Goal: Find specific page/section: Find specific page/section

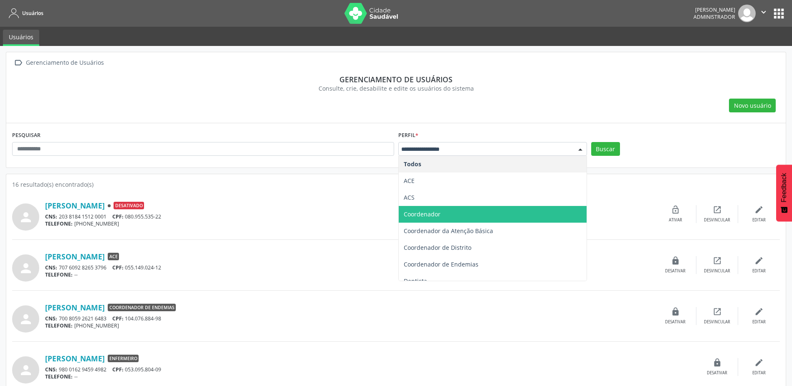
click at [446, 215] on span "Coordenador" at bounding box center [492, 214] width 188 height 17
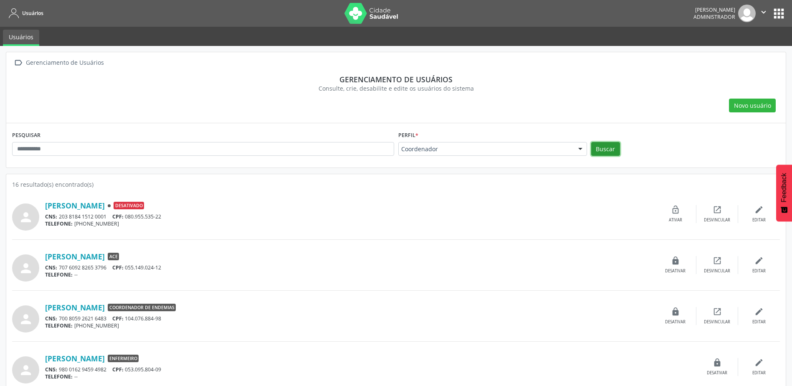
click at [593, 151] on button "Buscar" at bounding box center [605, 149] width 29 height 14
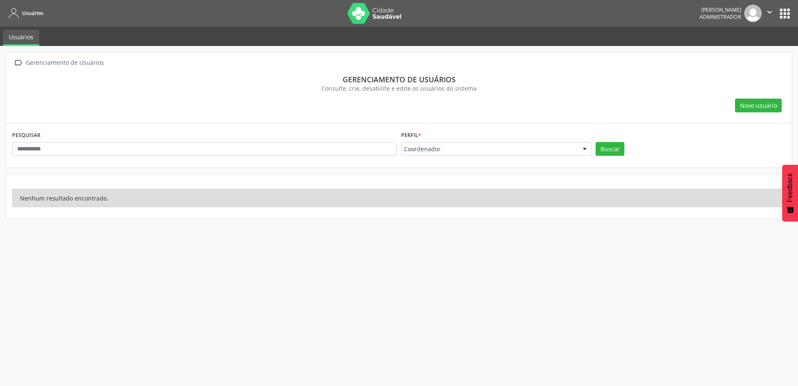
drag, startPoint x: 487, startPoint y: 155, endPoint x: 481, endPoint y: 159, distance: 6.6
click at [485, 155] on div "Coordenador" at bounding box center [496, 149] width 190 height 14
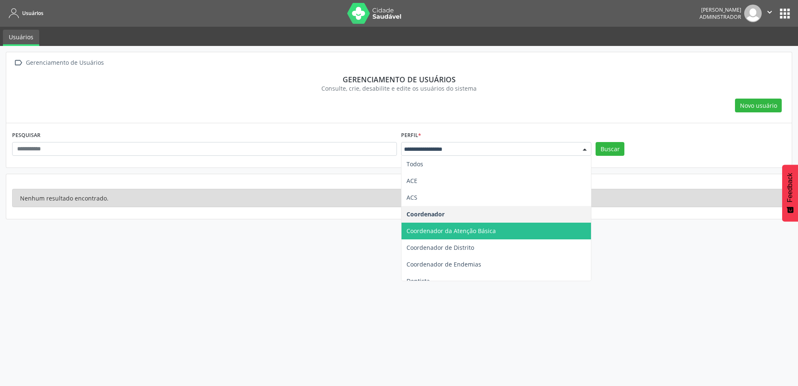
click at [466, 237] on span "Coordenador da Atenção Básica" at bounding box center [495, 230] width 189 height 17
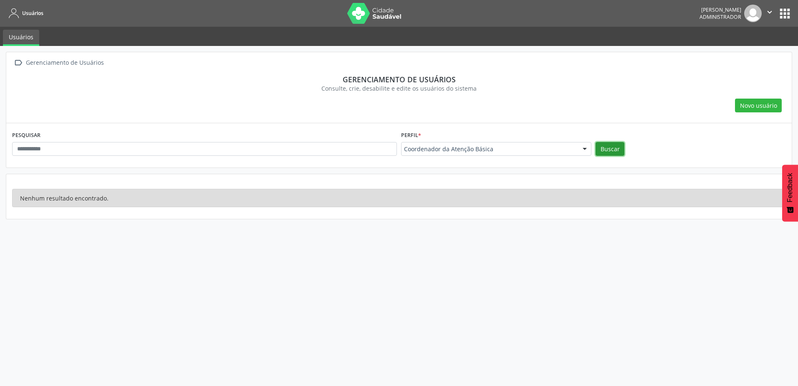
click at [617, 146] on button "Buscar" at bounding box center [609, 149] width 29 height 14
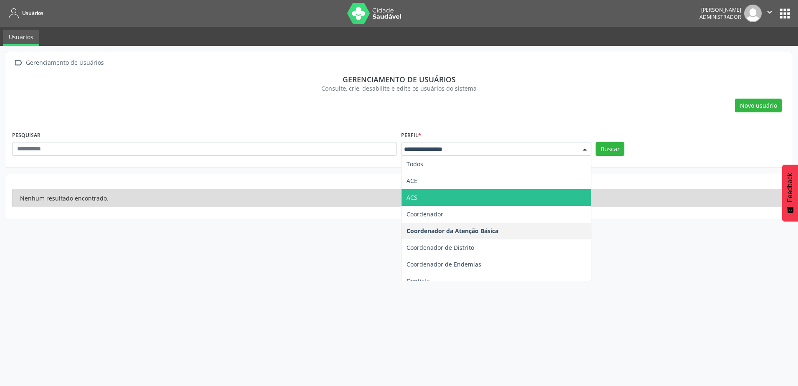
click at [411, 142] on div at bounding box center [496, 149] width 190 height 14
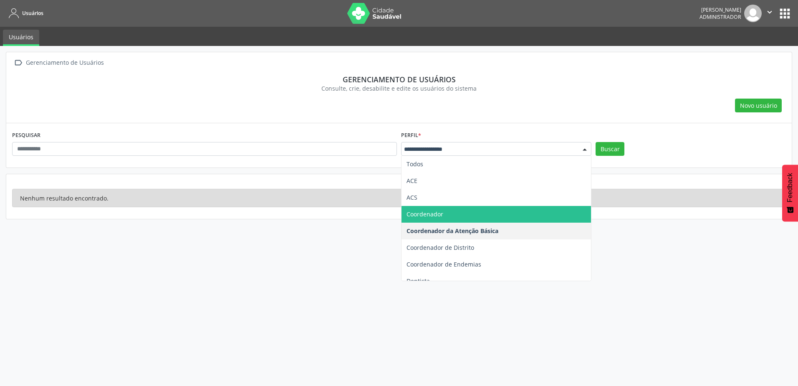
click at [487, 217] on span "Coordenador" at bounding box center [495, 214] width 189 height 17
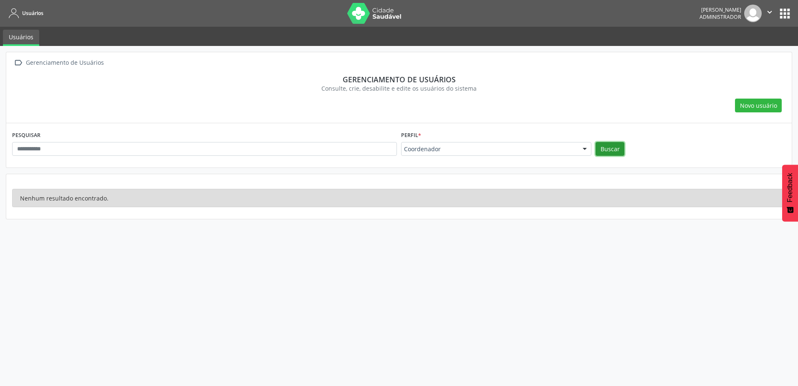
click at [608, 149] on button "Buscar" at bounding box center [609, 149] width 29 height 14
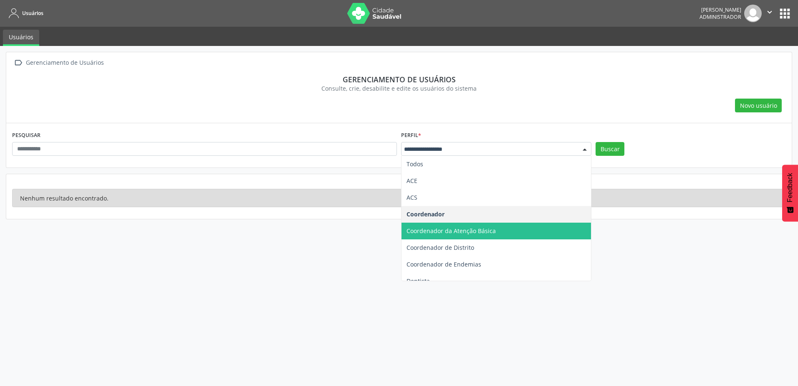
click at [459, 230] on span "Coordenador da Atenção Básica" at bounding box center [450, 231] width 89 height 8
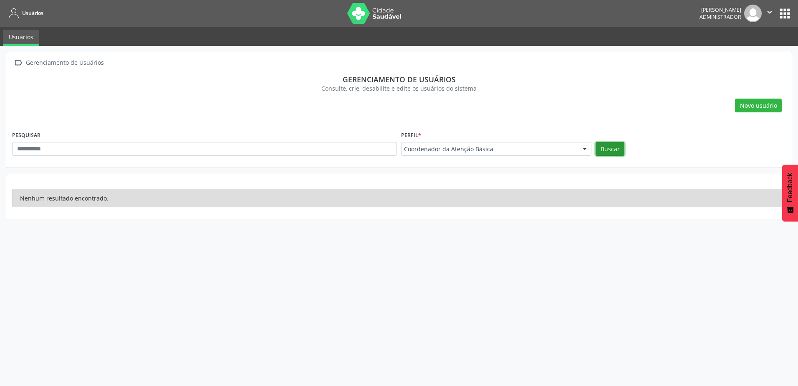
click at [618, 147] on button "Buscar" at bounding box center [609, 149] width 29 height 14
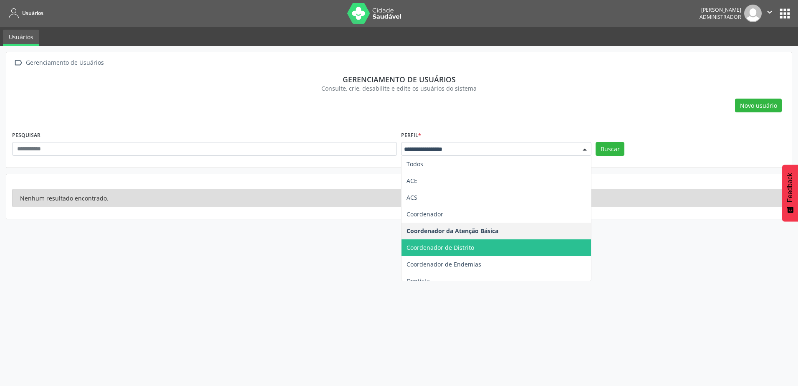
click at [472, 248] on span "Coordenador de Distrito" at bounding box center [440, 247] width 68 height 8
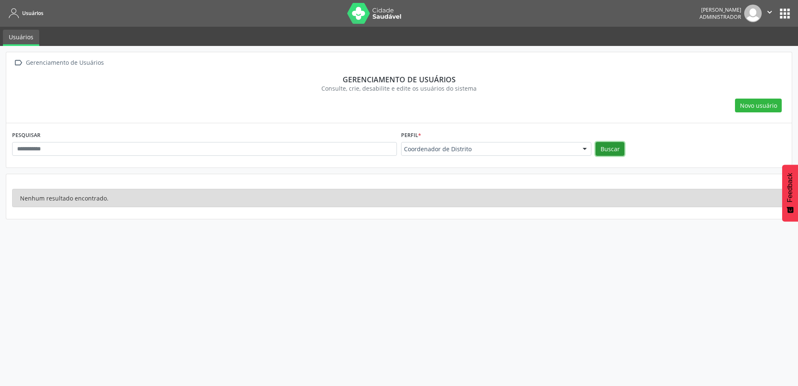
click at [615, 145] on button "Buscar" at bounding box center [609, 149] width 29 height 14
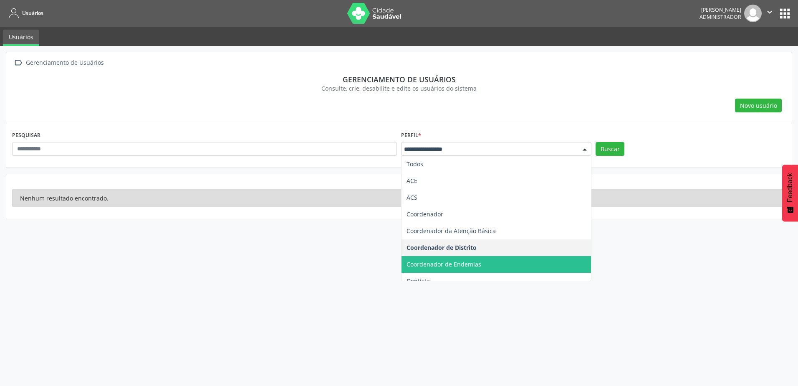
click at [470, 268] on span "Coordenador de Endemias" at bounding box center [495, 264] width 189 height 17
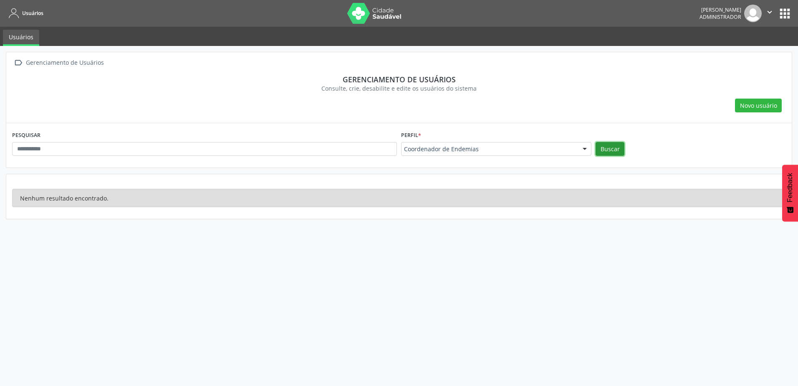
click at [615, 148] on button "Buscar" at bounding box center [609, 149] width 29 height 14
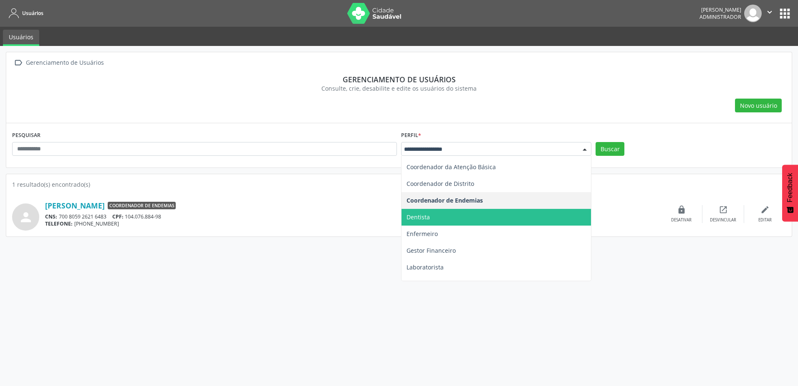
scroll to position [83, 0]
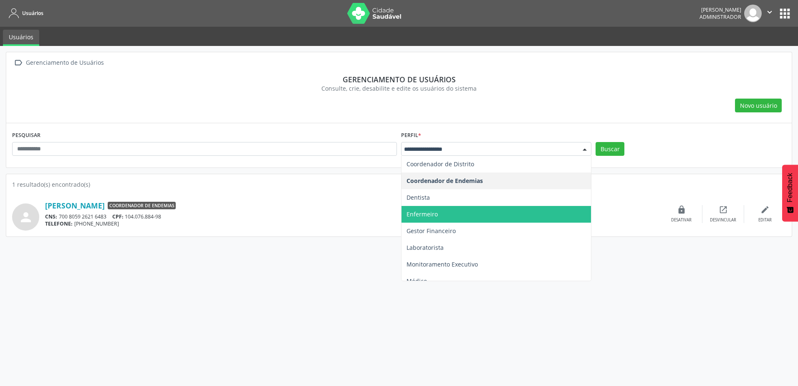
click at [457, 217] on span "Enfermeiro" at bounding box center [495, 214] width 189 height 17
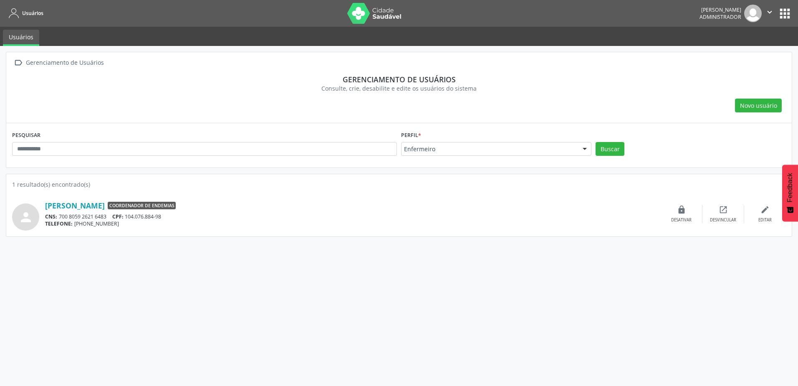
click at [603, 133] on div "PESQUISAR Perfil * Enfermeiro Todos ACE ACS Coordenador Coordenador da Atenção …" at bounding box center [399, 145] width 778 height 33
click at [605, 143] on button "Buscar" at bounding box center [609, 149] width 29 height 14
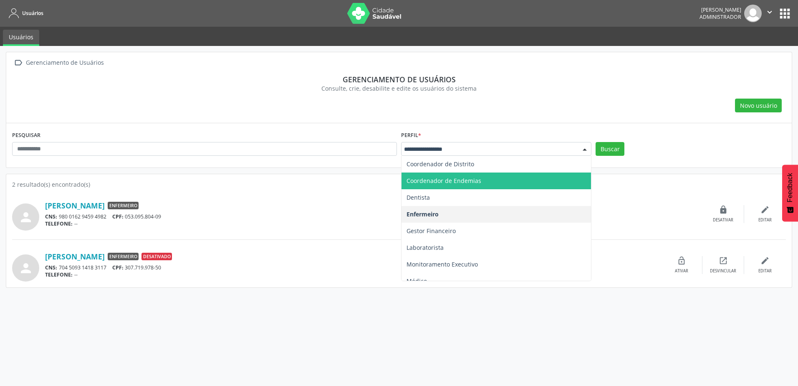
click at [490, 143] on div at bounding box center [496, 149] width 190 height 14
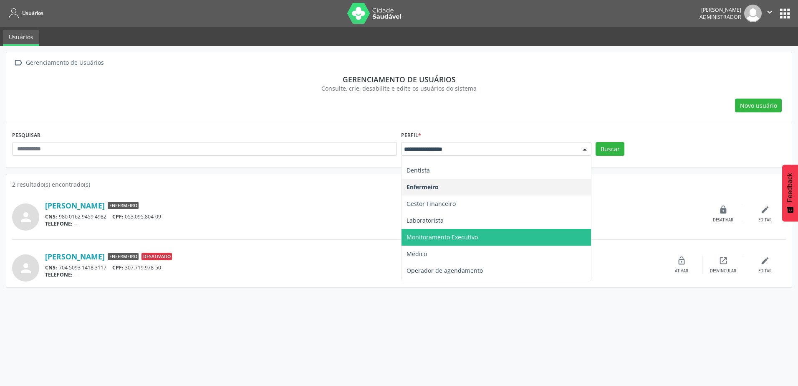
scroll to position [125, 0]
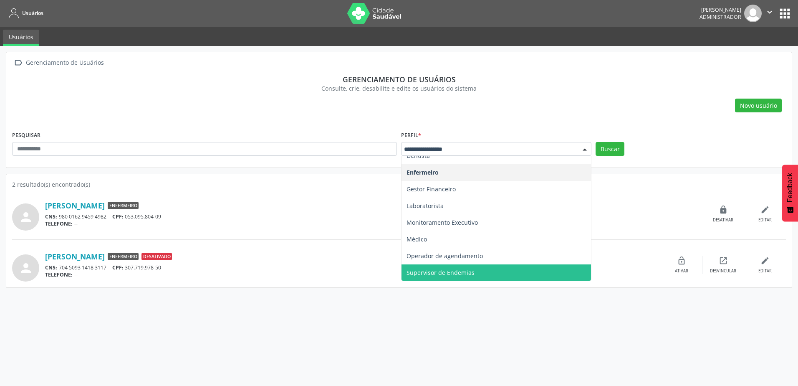
click at [494, 273] on span "Supervisor de Endemias" at bounding box center [495, 272] width 189 height 17
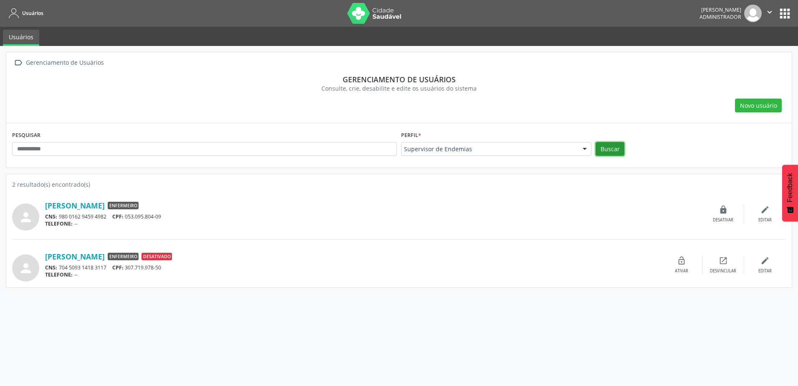
click at [605, 146] on button "Buscar" at bounding box center [609, 149] width 29 height 14
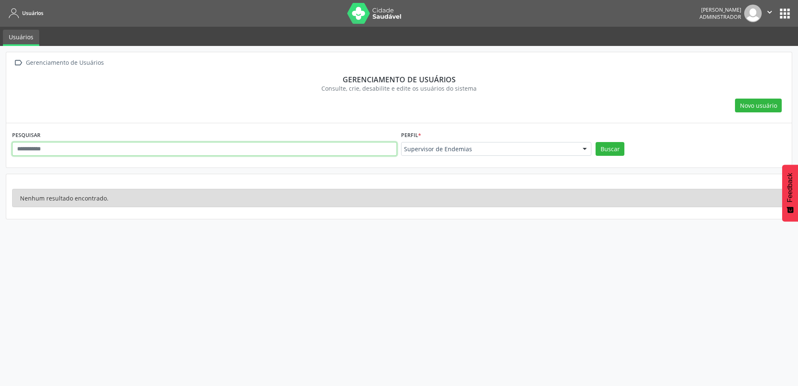
click at [64, 149] on input "text" at bounding box center [204, 149] width 385 height 14
click at [116, 69] on section "Gerenciamento de usuários Consulte, crie, desabilite e edite os usuários do sis…" at bounding box center [399, 84] width 774 height 30
